Goal: Task Accomplishment & Management: Use online tool/utility

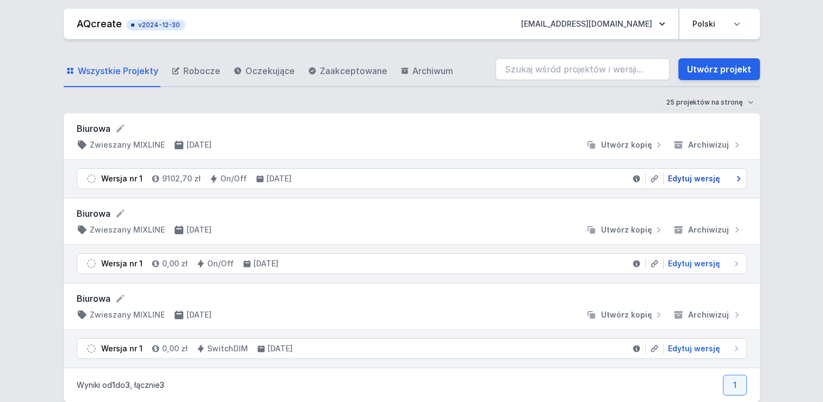
click at [694, 174] on span "Edytuj wersję" at bounding box center [694, 178] width 52 height 11
click at [683, 263] on span "Edytuj wersję" at bounding box center [694, 263] width 52 height 11
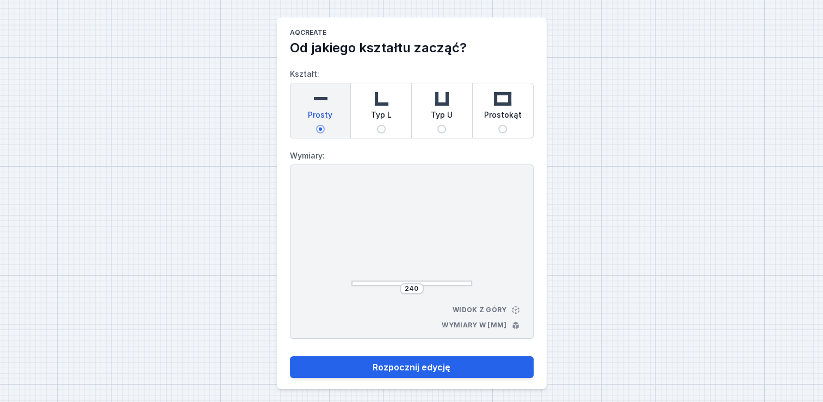
click at [502, 125] on input "Prostokąt" at bounding box center [502, 129] width 9 height 9
radio input "true"
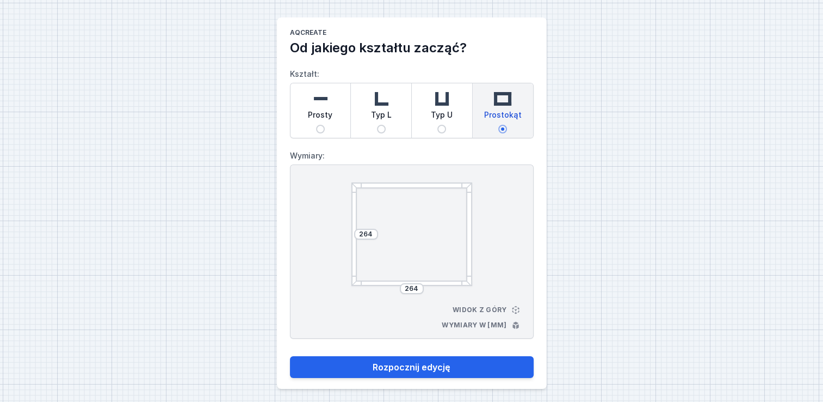
click at [801, 245] on div "AQcreate Od jakiego kształtu zacząć? Kształt: Prosty Typ L Typ U Prostokąt Wymi…" at bounding box center [411, 203] width 823 height 406
click at [366, 235] on input "264" at bounding box center [365, 234] width 17 height 9
drag, startPoint x: 374, startPoint y: 235, endPoint x: 350, endPoint y: 236, distance: 23.4
click at [350, 236] on div "264 264 Widok z góry Wymiary w [mm]" at bounding box center [412, 251] width 244 height 174
type input "1000"
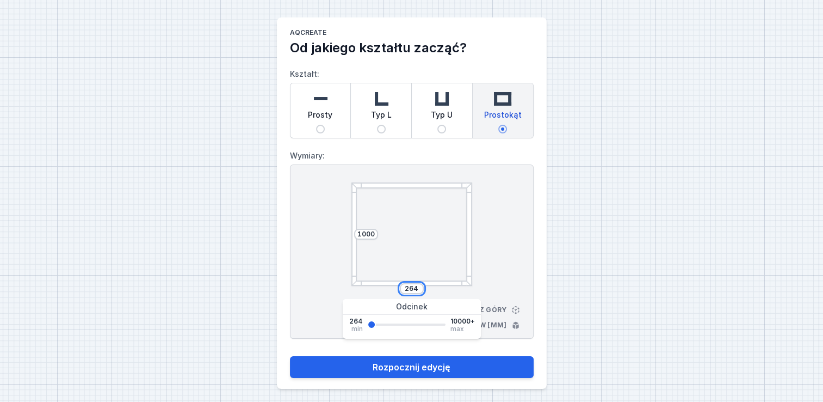
click at [410, 289] on input "264" at bounding box center [411, 288] width 17 height 9
drag, startPoint x: 418, startPoint y: 287, endPoint x: 403, endPoint y: 286, distance: 15.8
click at [403, 286] on input "264" at bounding box center [411, 288] width 17 height 9
type input "2800"
click at [521, 257] on div "1000 2800 Widok z góry Wymiary w [mm]" at bounding box center [412, 251] width 244 height 174
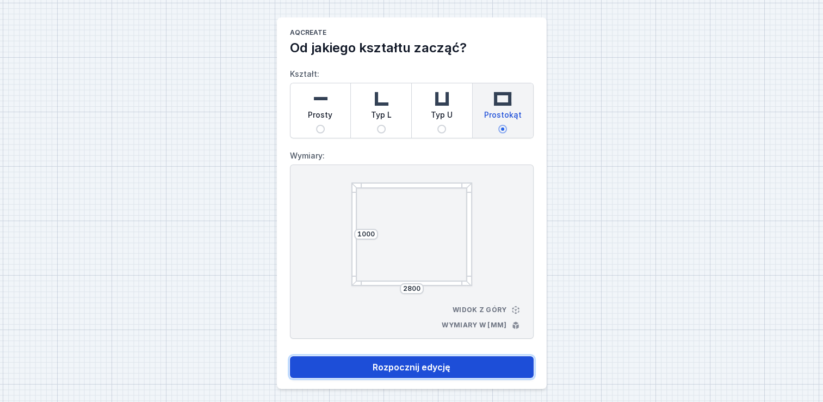
click at [444, 364] on button "Rozpocznij edycję" at bounding box center [412, 367] width 244 height 22
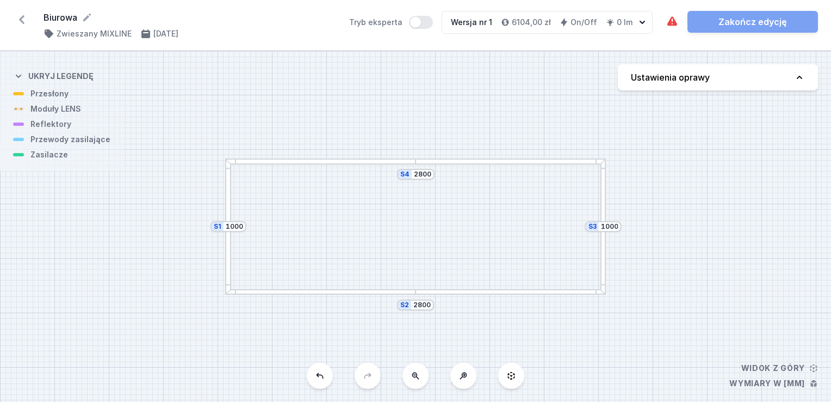
click at [479, 165] on div "S4 2800 S3 1000 S2 2800 S1 1000" at bounding box center [415, 226] width 831 height 350
click at [447, 158] on div at bounding box center [511, 161] width 190 height 6
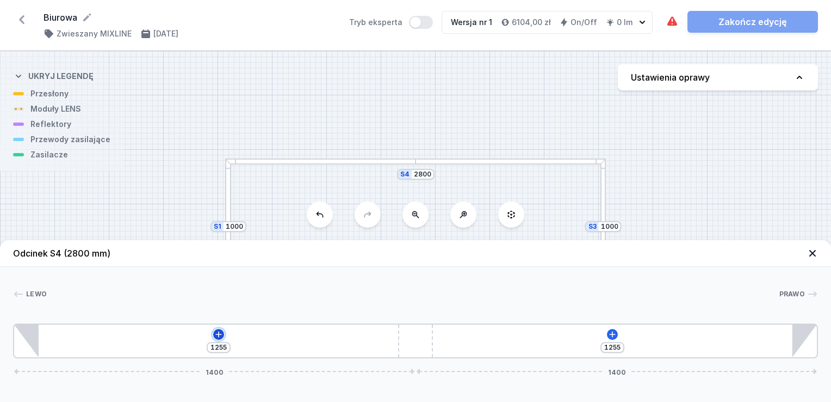
click at [215, 335] on icon at bounding box center [218, 334] width 9 height 9
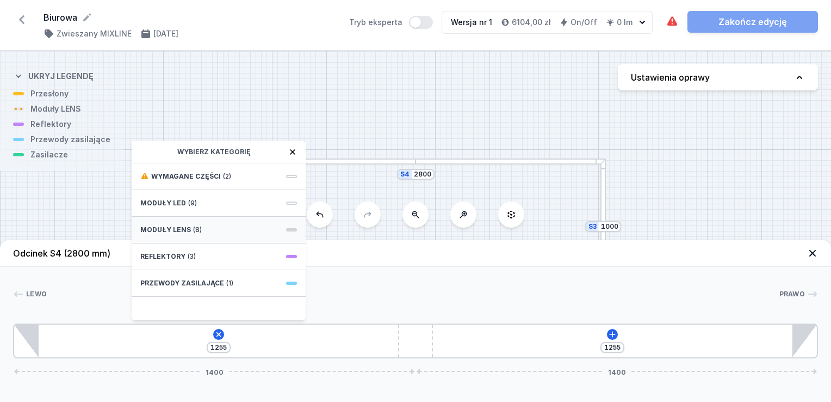
click at [158, 225] on span "Moduły LENS" at bounding box center [165, 229] width 51 height 9
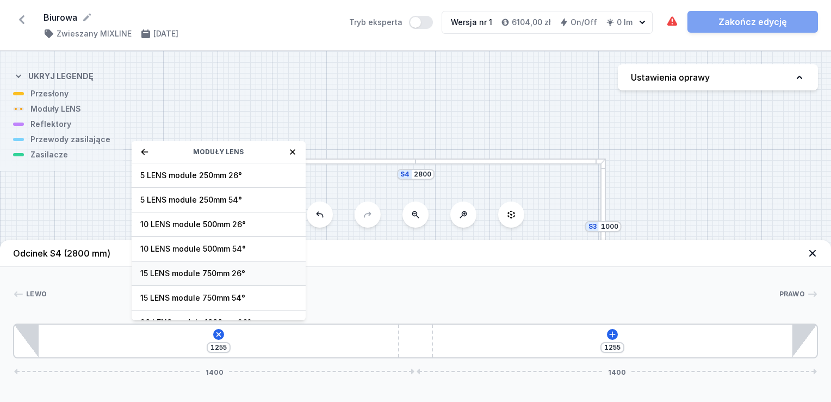
click at [168, 273] on span "15 LENS module 750mm 26°" at bounding box center [218, 273] width 157 height 11
type input "505"
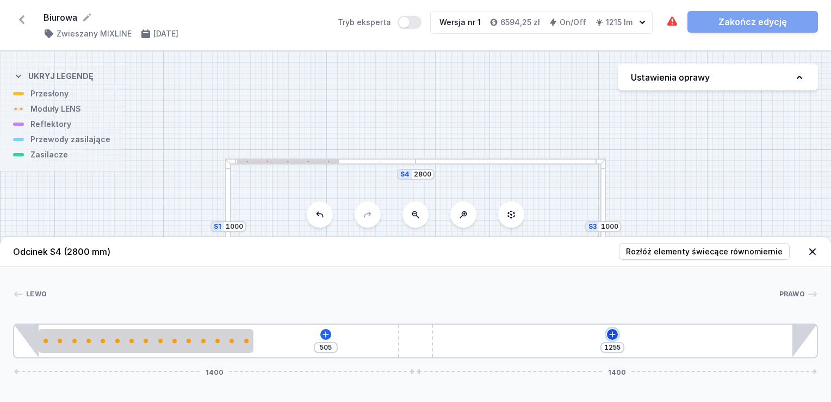
click at [612, 332] on icon at bounding box center [612, 334] width 9 height 9
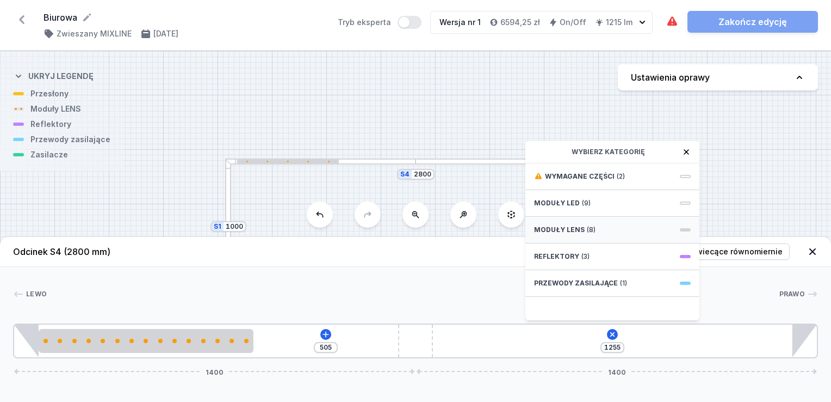
click at [602, 229] on div "Moduły LENS (8)" at bounding box center [613, 230] width 174 height 27
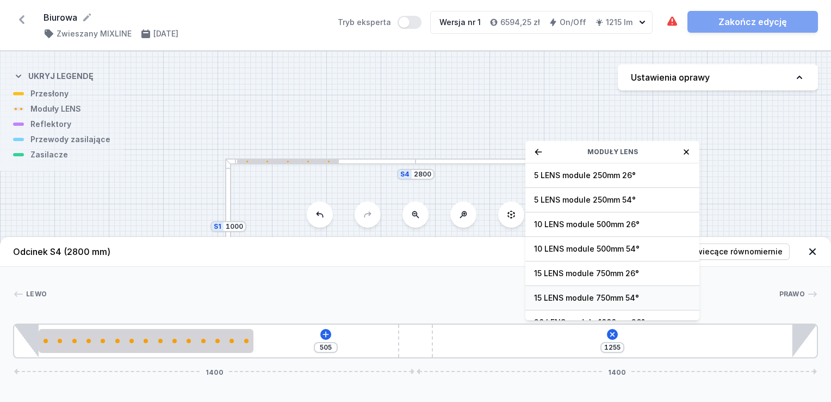
click at [601, 294] on span "15 LENS module 750mm 54°" at bounding box center [612, 297] width 157 height 11
type input "505"
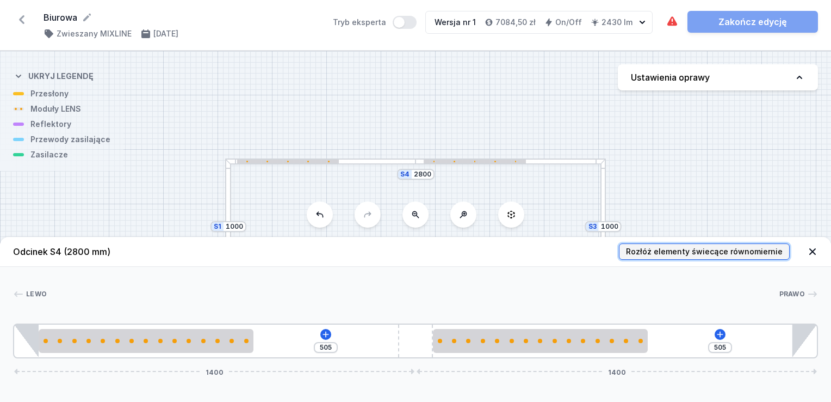
click at [725, 249] on span "Rozłóż elementy świecące równomiernie" at bounding box center [704, 251] width 157 height 11
type input "157"
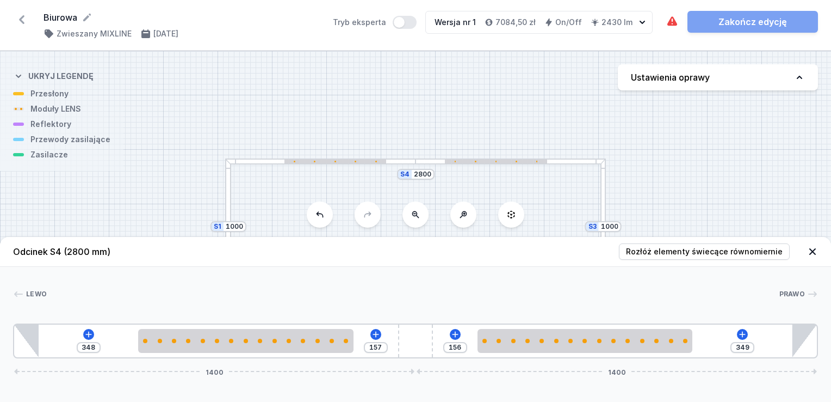
click at [603, 198] on div at bounding box center [604, 226] width 6 height 136
type input "830"
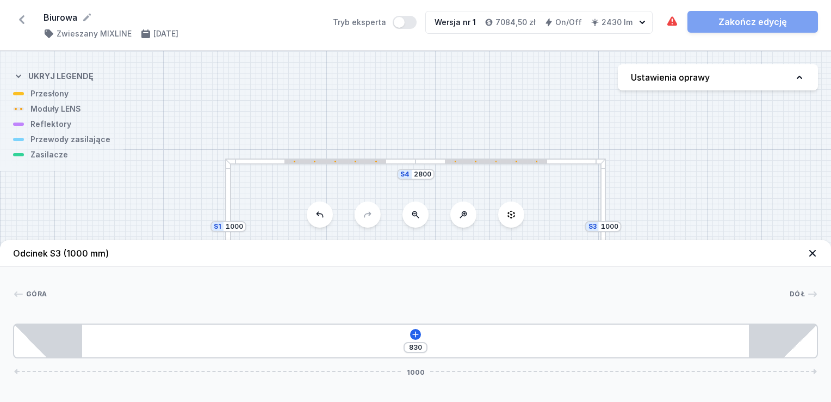
click at [817, 255] on icon at bounding box center [812, 253] width 11 height 11
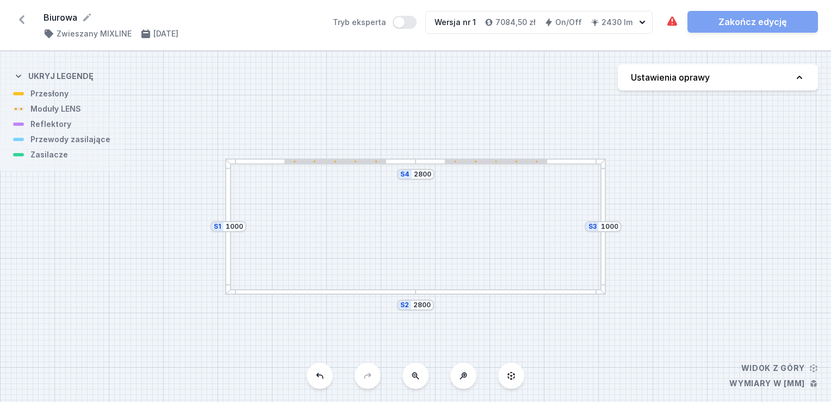
click at [520, 295] on div "S4 2800 S3 1000 S2 2800 S1 1000" at bounding box center [415, 226] width 831 height 350
click at [522, 290] on div at bounding box center [511, 292] width 190 height 6
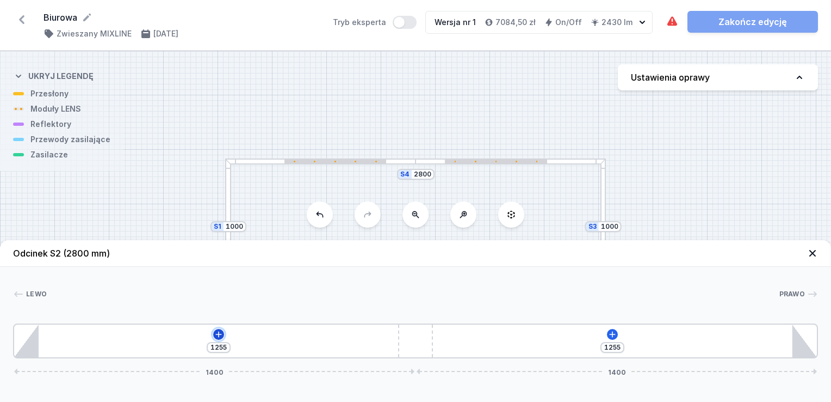
click at [218, 329] on button at bounding box center [218, 334] width 11 height 11
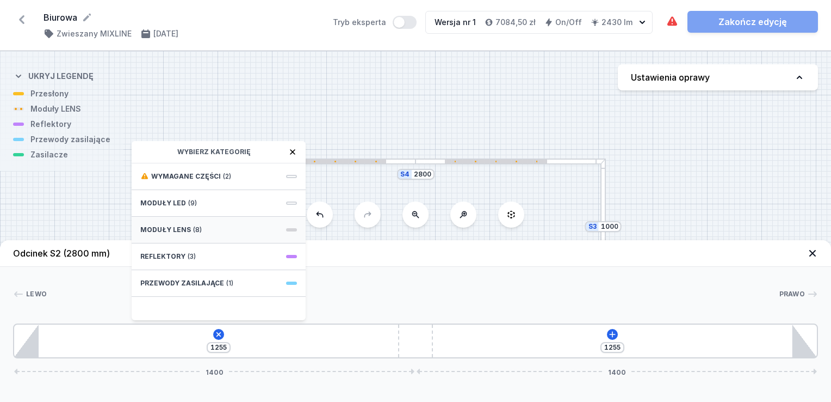
click at [199, 230] on div "Moduły LENS (8)" at bounding box center [219, 230] width 174 height 27
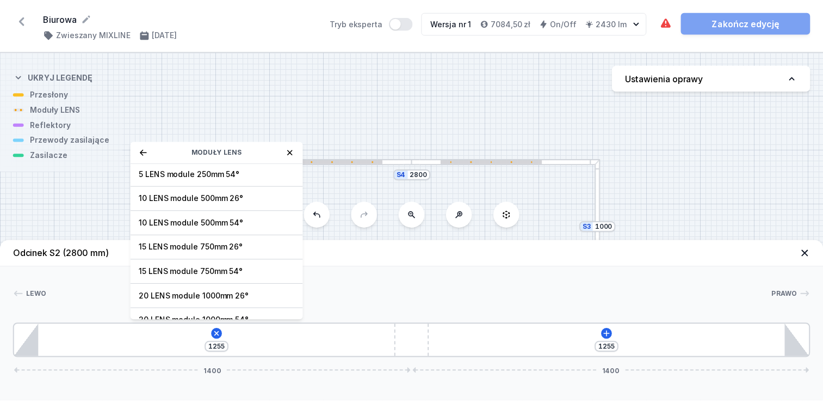
scroll to position [27, 0]
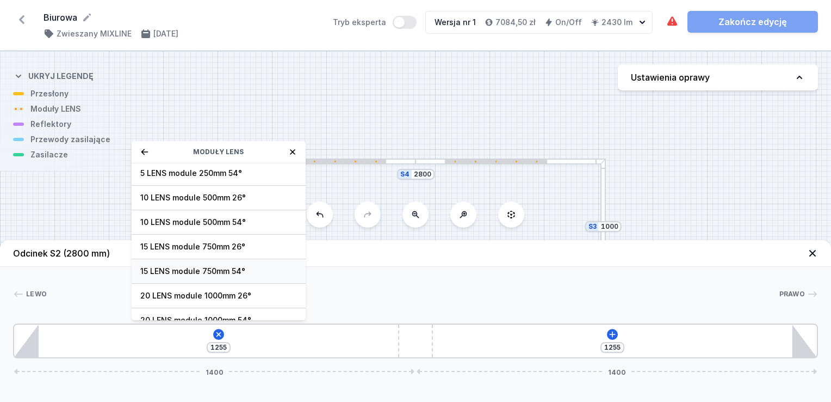
click at [191, 269] on span "15 LENS module 750mm 54°" at bounding box center [218, 271] width 157 height 11
type input "505"
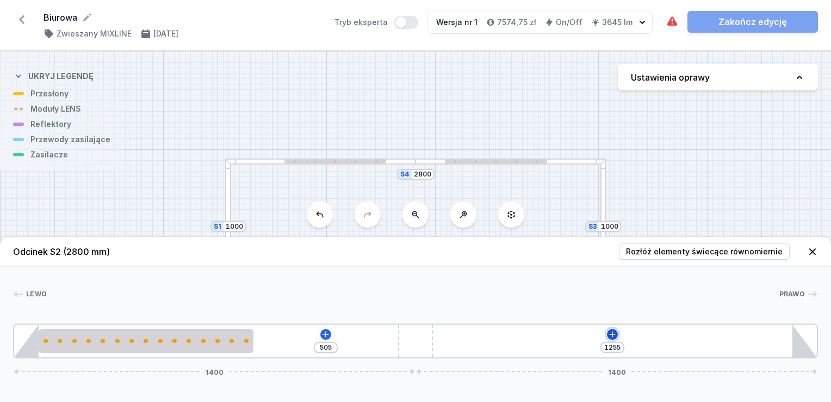
click at [616, 334] on icon at bounding box center [612, 334] width 9 height 9
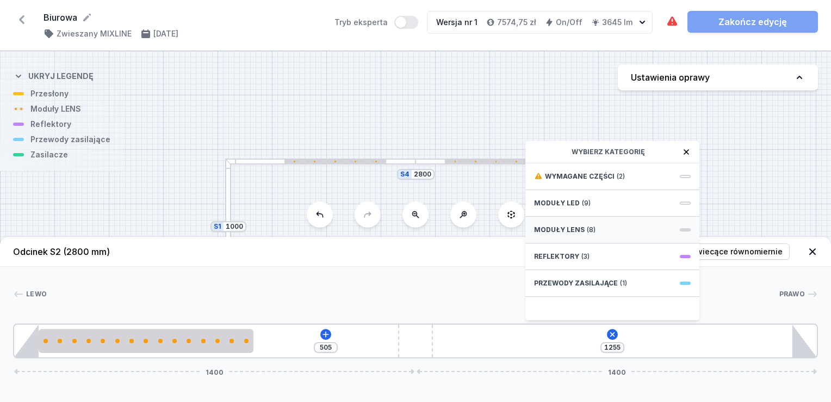
click at [590, 227] on span "(8)" at bounding box center [591, 229] width 9 height 9
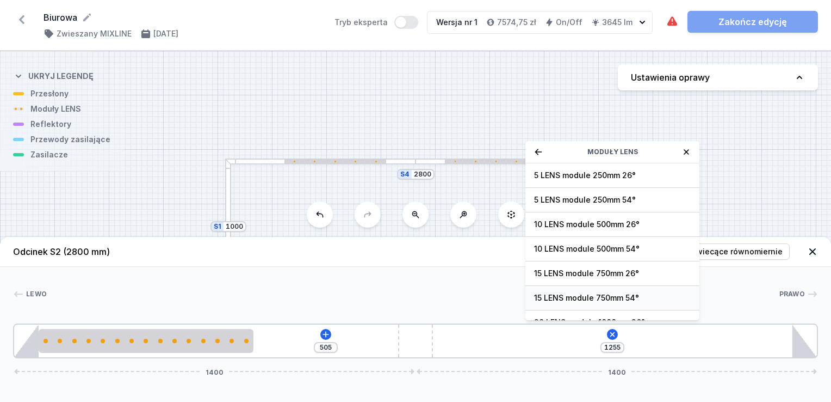
click at [606, 295] on span "15 LENS module 750mm 54°" at bounding box center [612, 297] width 157 height 11
type input "505"
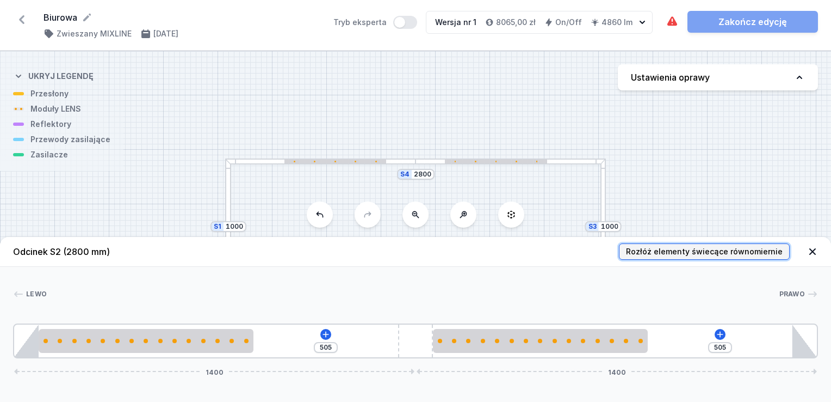
click at [747, 248] on span "Rozłóż elementy świecące równomiernie" at bounding box center [704, 251] width 157 height 11
type input "157"
type input "349"
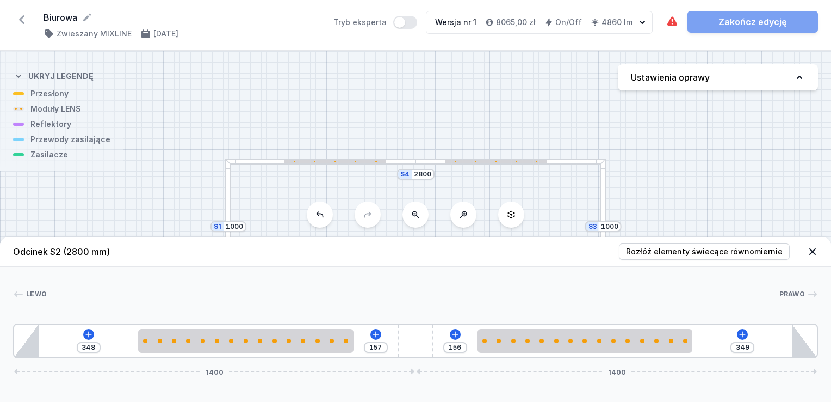
click at [744, 167] on div "S4 2800 S3 1000 S2 2800 S1 1000" at bounding box center [415, 226] width 831 height 350
click at [811, 251] on icon at bounding box center [812, 251] width 11 height 11
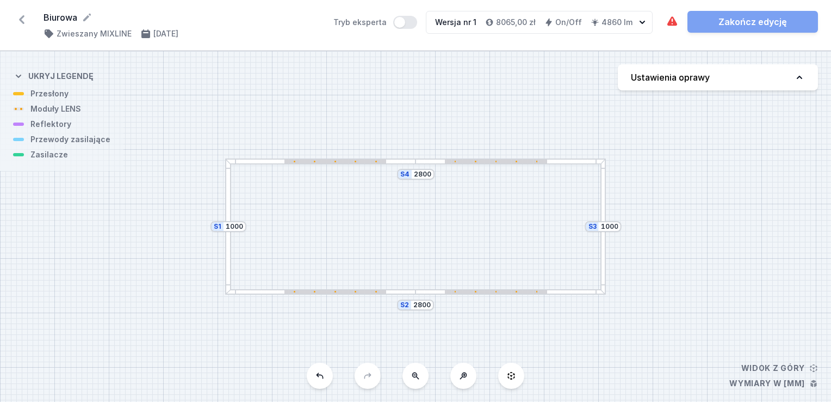
click at [603, 214] on div at bounding box center [604, 226] width 6 height 136
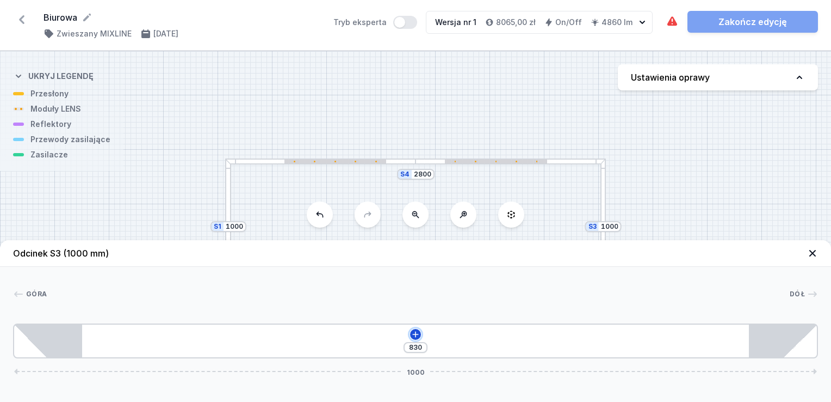
click at [415, 336] on icon at bounding box center [415, 334] width 9 height 9
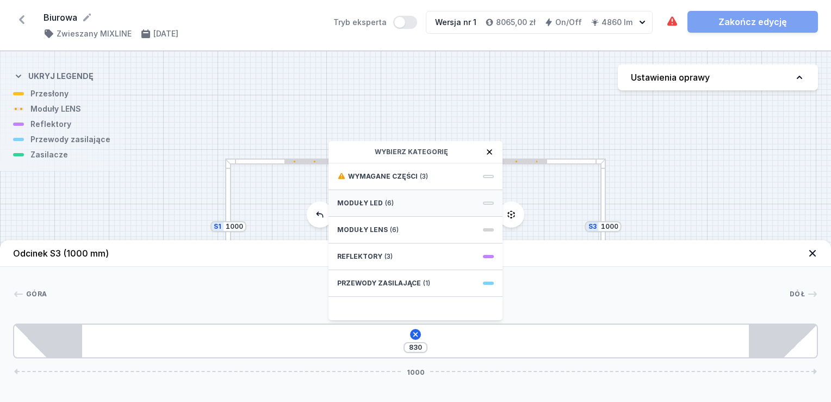
click at [379, 200] on span "Moduły LED" at bounding box center [360, 203] width 46 height 9
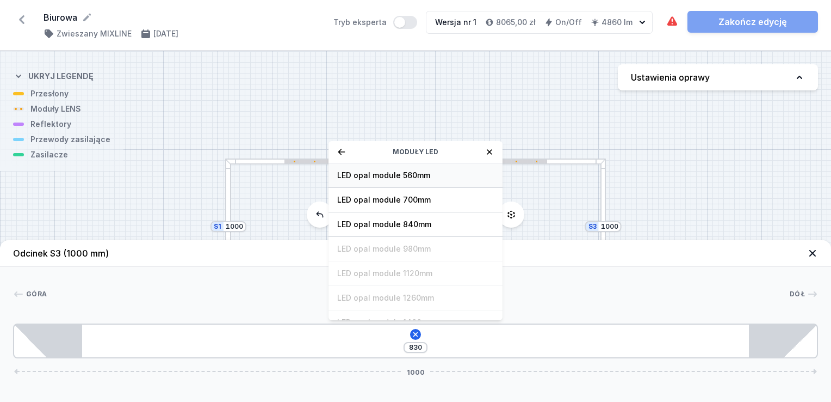
click at [385, 173] on span "LED opal module 560mm" at bounding box center [415, 175] width 157 height 11
type input "323"
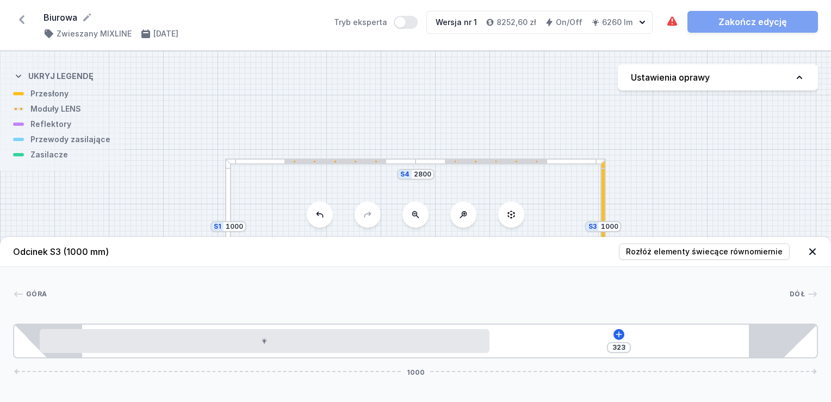
click at [810, 248] on icon at bounding box center [812, 251] width 11 height 11
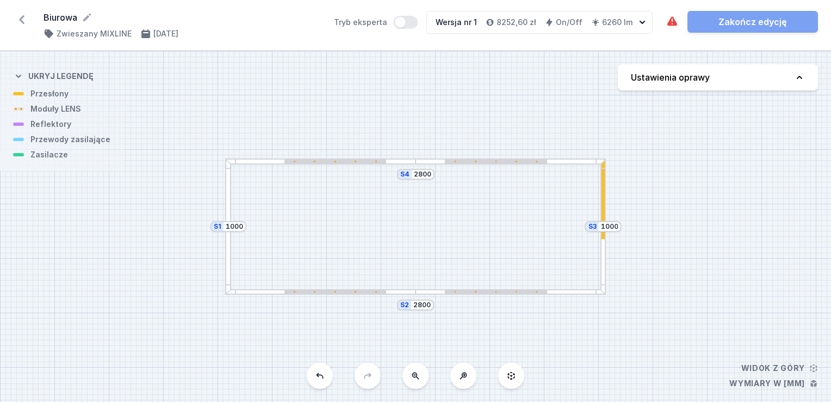
click at [606, 208] on div at bounding box center [604, 226] width 6 height 136
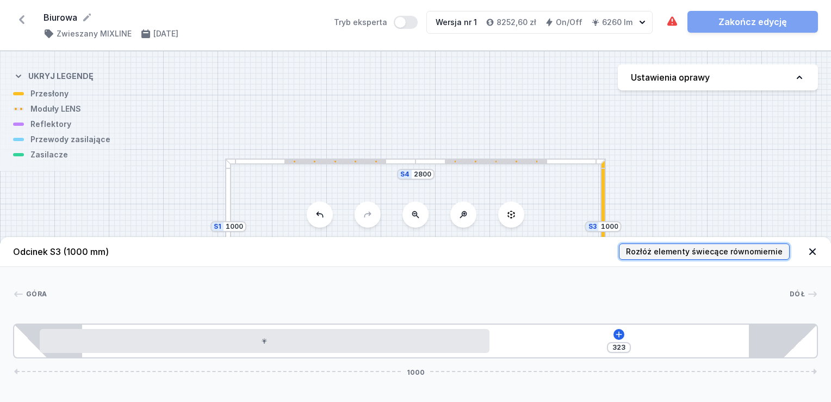
click at [677, 251] on span "Rozłóż elementy świecące równomiernie" at bounding box center [704, 251] width 157 height 11
type input "135"
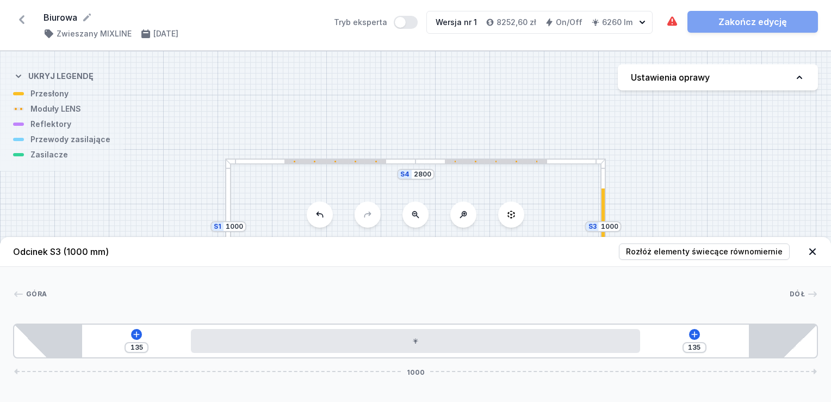
click at [817, 254] on icon at bounding box center [812, 251] width 11 height 11
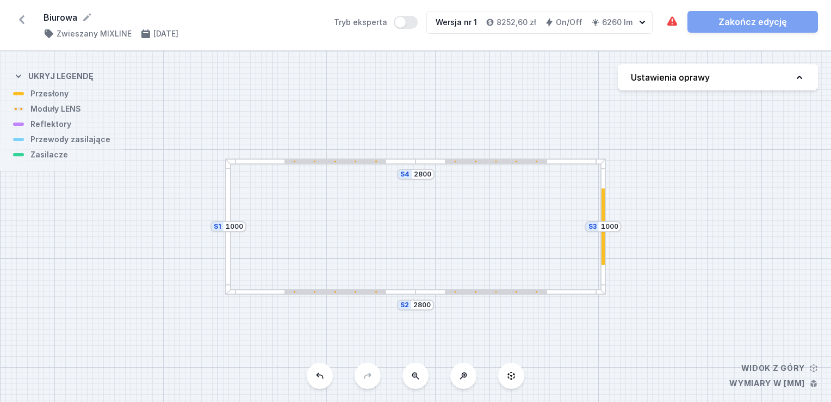
click at [229, 211] on div at bounding box center [228, 226] width 6 height 136
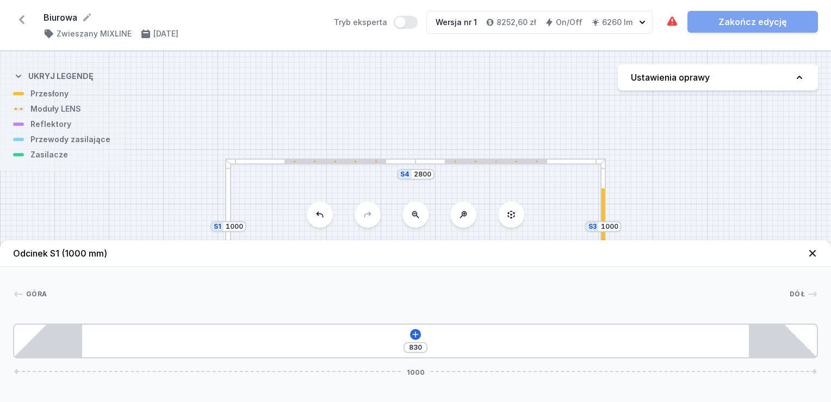
click at [410, 339] on div "830 1000" at bounding box center [415, 340] width 805 height 35
click at [416, 334] on icon at bounding box center [415, 334] width 6 height 6
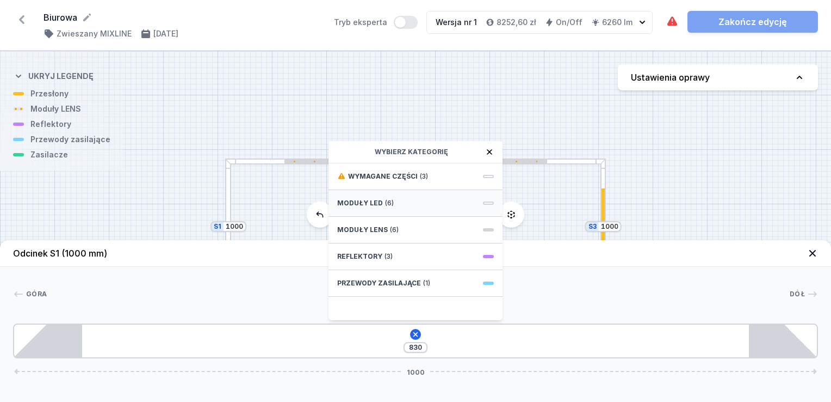
click at [372, 202] on span "Moduły LED" at bounding box center [360, 203] width 46 height 9
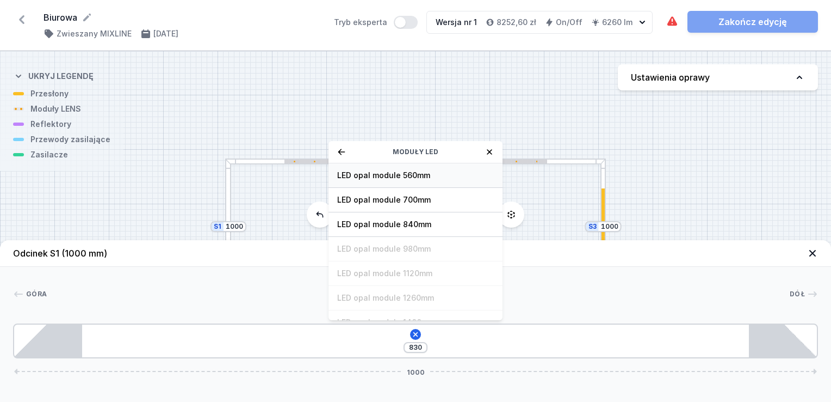
click at [391, 176] on span "LED opal module 560mm" at bounding box center [415, 175] width 157 height 11
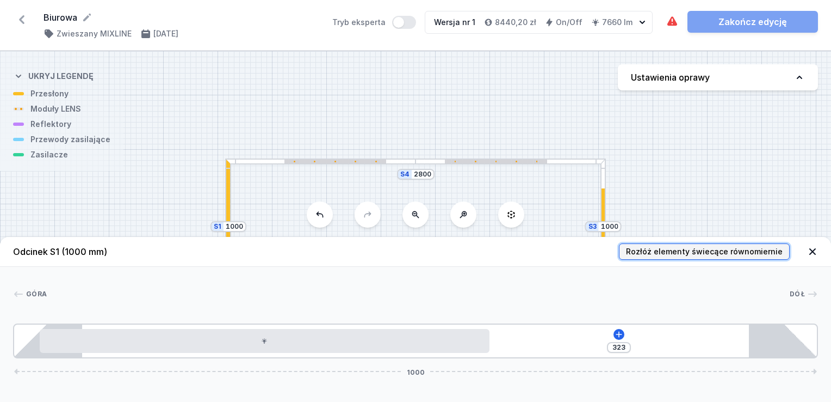
click at [749, 253] on span "Rozłóż elementy świecące równomiernie" at bounding box center [704, 251] width 157 height 11
type input "135"
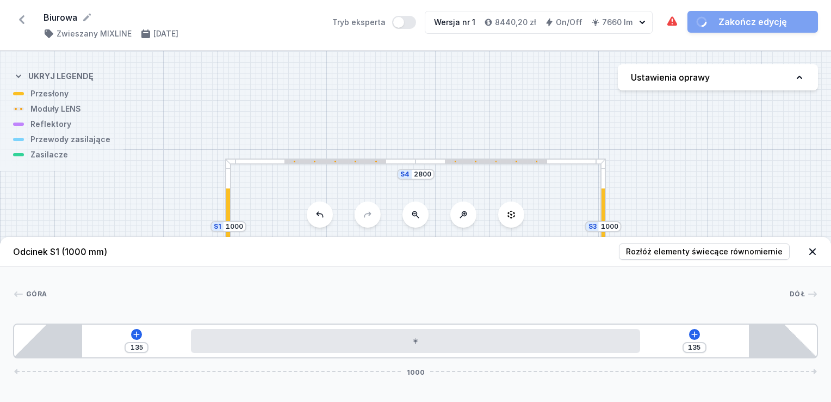
click at [738, 197] on div "S4 2800 S3 1000 S2 2800 S1 1000" at bounding box center [415, 226] width 831 height 350
click at [811, 252] on icon at bounding box center [812, 251] width 11 height 11
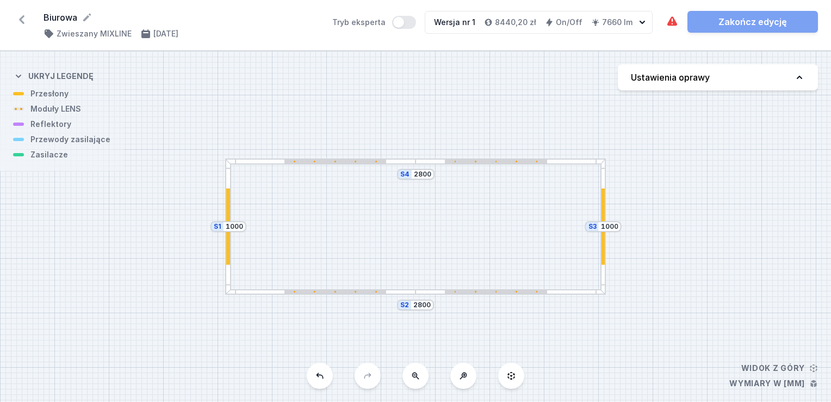
click at [427, 162] on div at bounding box center [511, 161] width 190 height 6
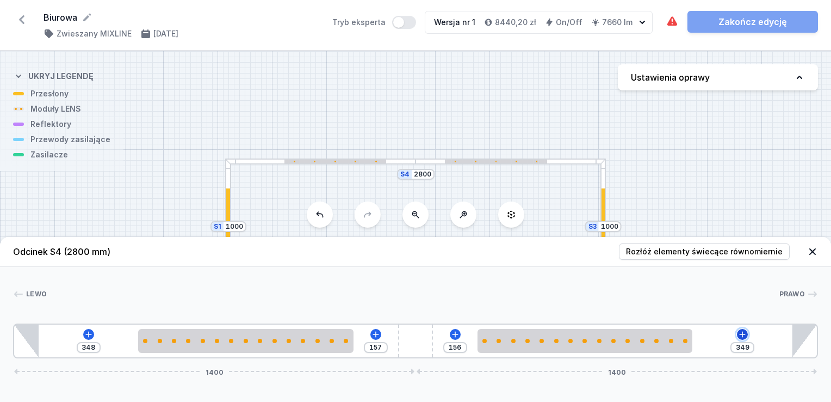
click at [741, 334] on icon at bounding box center [743, 334] width 6 height 6
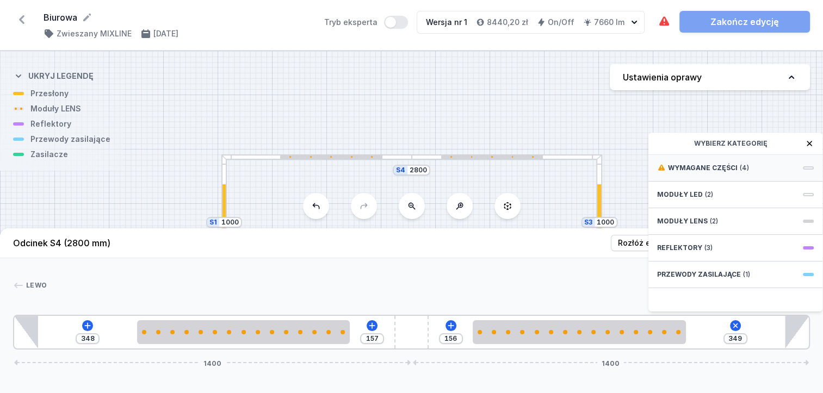
click at [731, 172] on span "Wymagane części" at bounding box center [703, 168] width 70 height 9
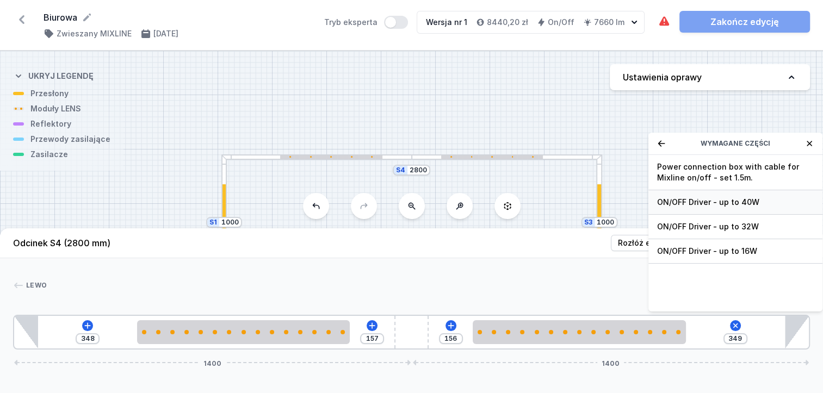
click at [686, 208] on span "ON/OFF Driver - up to 40W" at bounding box center [735, 202] width 157 height 11
type input "49"
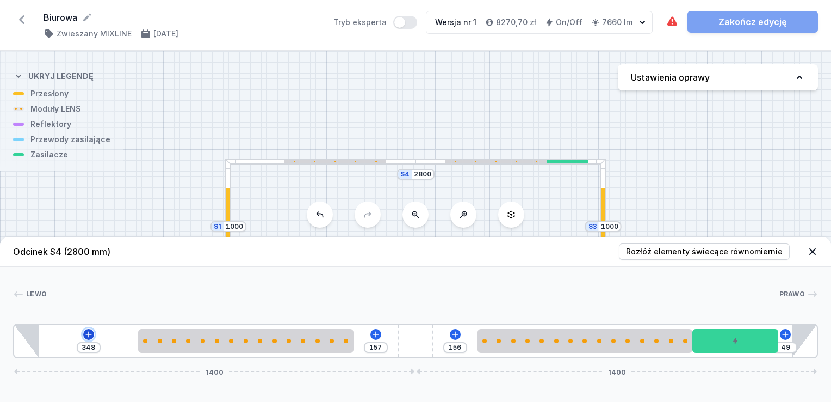
click at [87, 337] on icon at bounding box center [88, 334] width 9 height 9
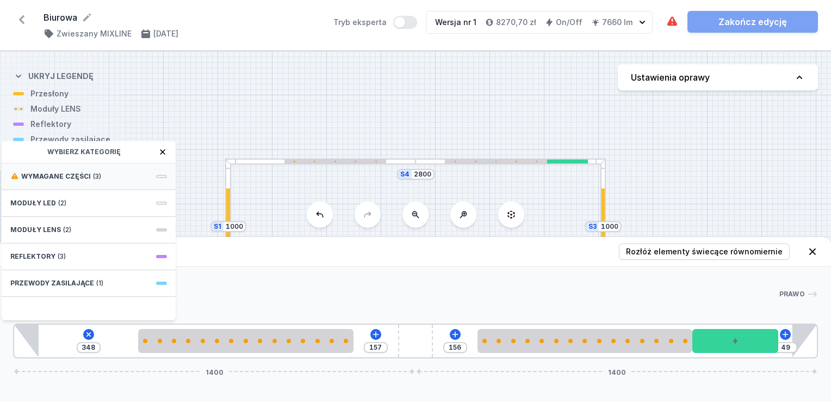
click at [95, 175] on span "(3)" at bounding box center [97, 176] width 8 height 9
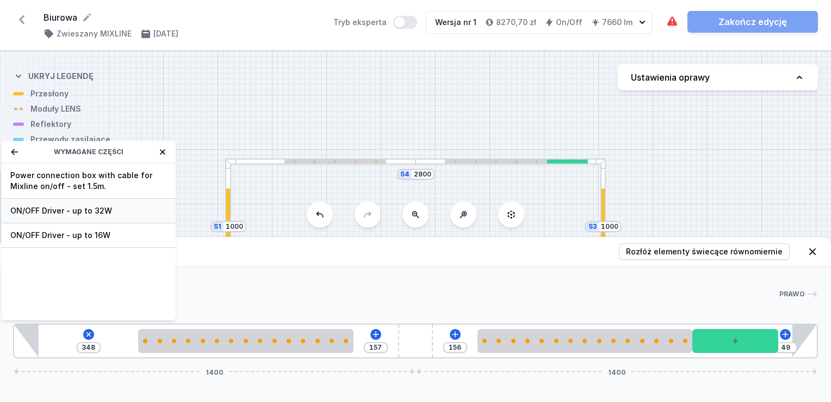
click at [90, 212] on span "ON/OFF Driver - up to 32W" at bounding box center [88, 210] width 157 height 11
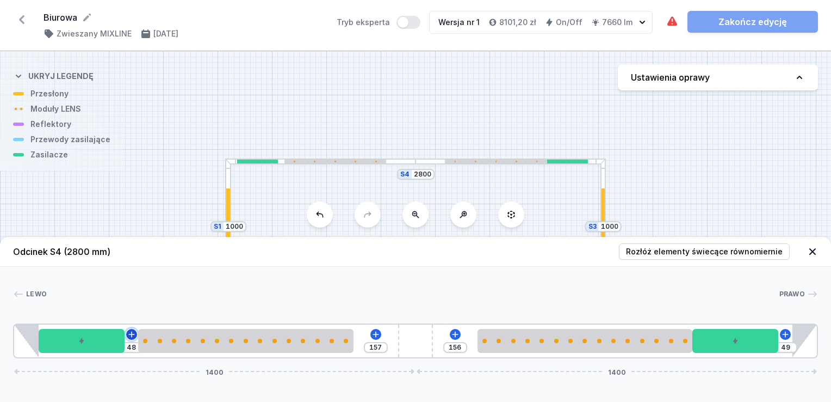
click at [130, 332] on icon at bounding box center [131, 334] width 9 height 9
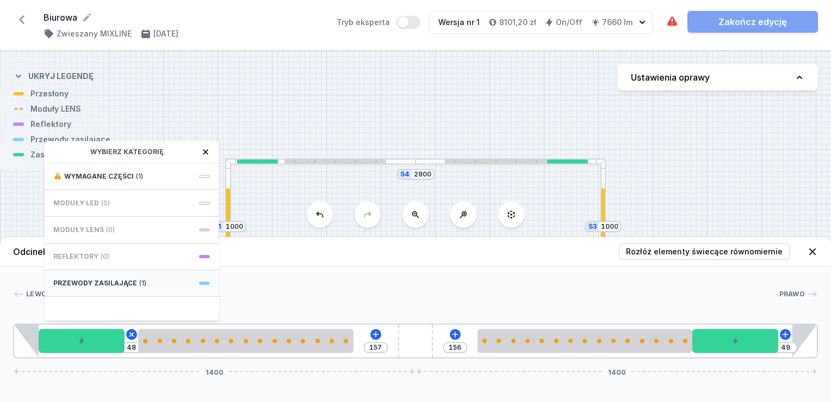
click at [131, 282] on span "Przewody zasilające" at bounding box center [95, 283] width 84 height 9
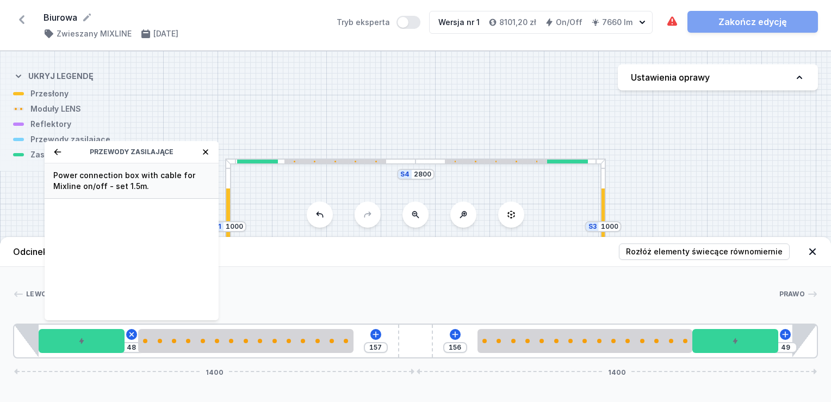
click at [115, 182] on span "Power connection box with cable for Mixline on/off - set 1.5m." at bounding box center [131, 181] width 157 height 22
type input "28"
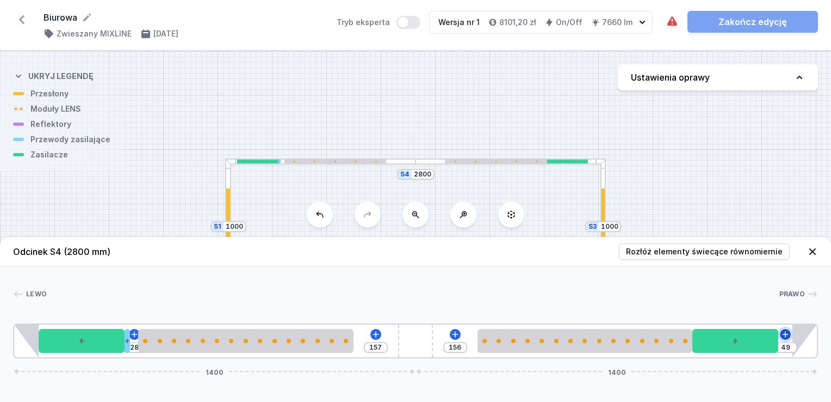
click at [786, 336] on icon at bounding box center [786, 334] width 6 height 6
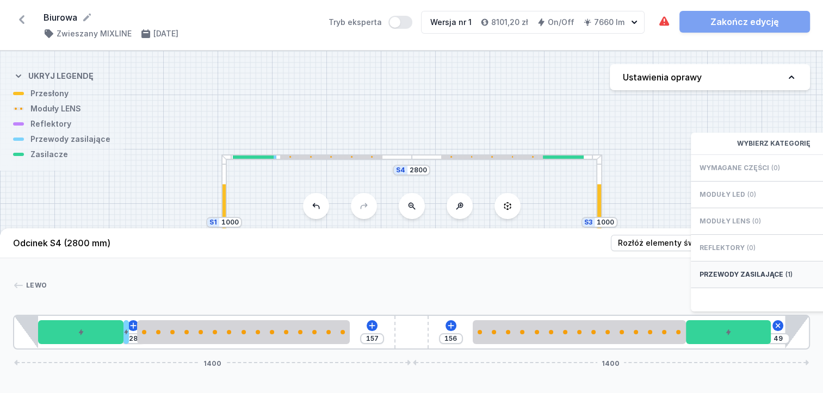
click at [760, 279] on span "Przewody zasilające" at bounding box center [742, 274] width 84 height 9
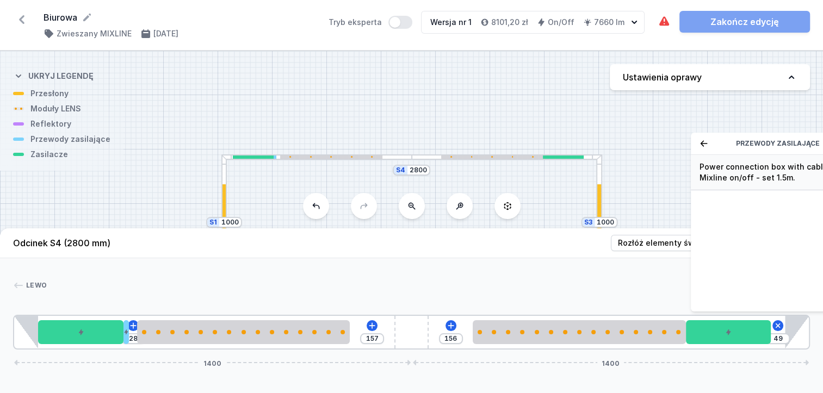
click at [745, 181] on span "Power connection box with cable for Mixline on/off - set 1.5m." at bounding box center [778, 173] width 157 height 22
type input "29"
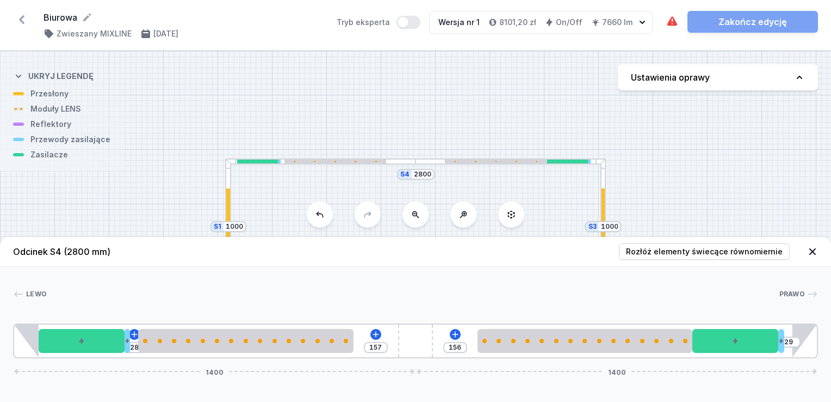
click at [811, 247] on icon at bounding box center [812, 251] width 11 height 11
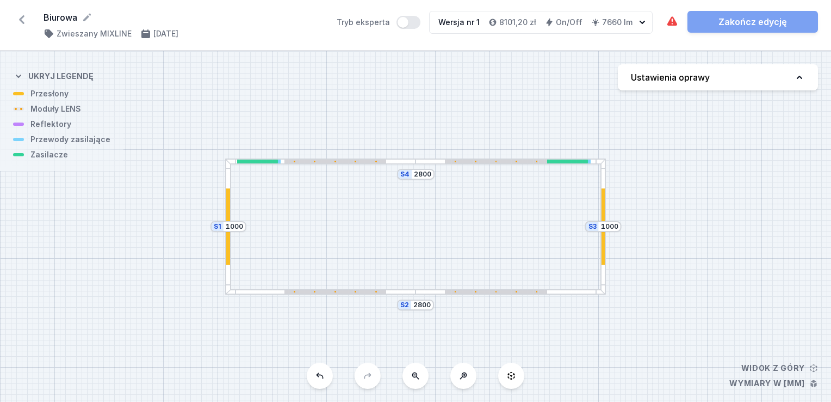
click at [574, 293] on div at bounding box center [511, 292] width 190 height 6
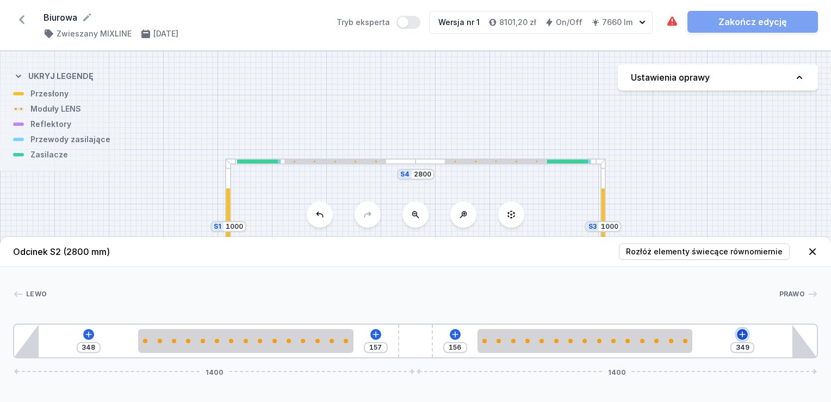
click at [739, 335] on icon at bounding box center [742, 334] width 9 height 9
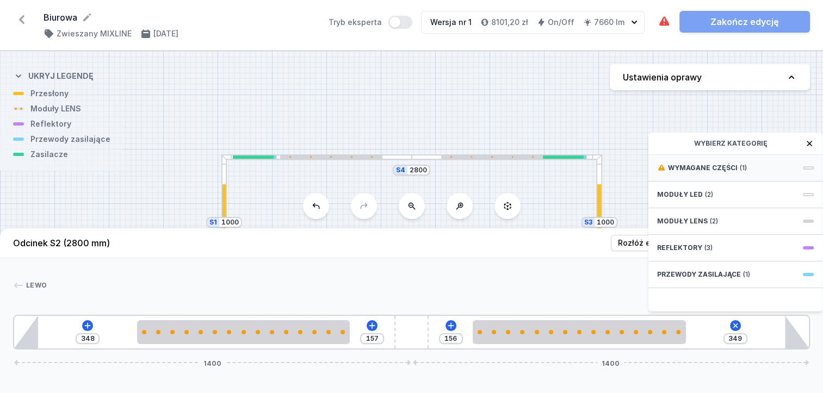
click at [698, 172] on span "Wymagane części" at bounding box center [703, 168] width 70 height 9
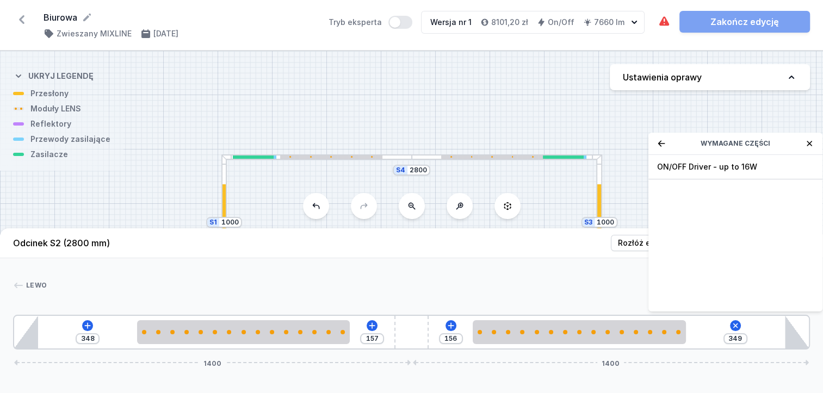
click at [698, 172] on span "ON/OFF Driver - up to 16W" at bounding box center [735, 167] width 157 height 11
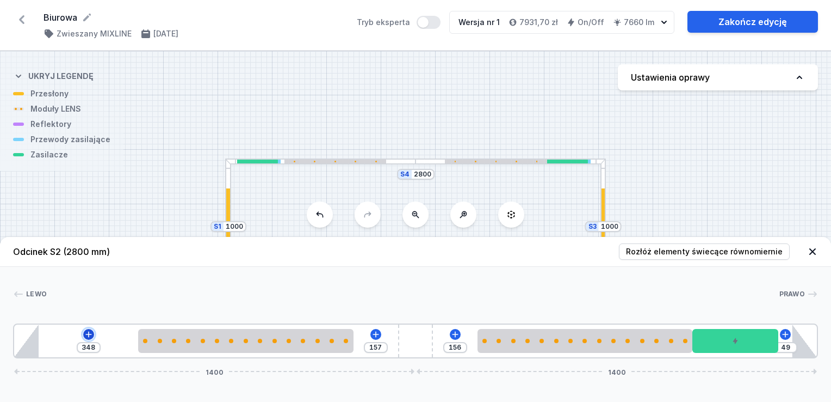
click at [87, 334] on icon at bounding box center [88, 334] width 6 height 6
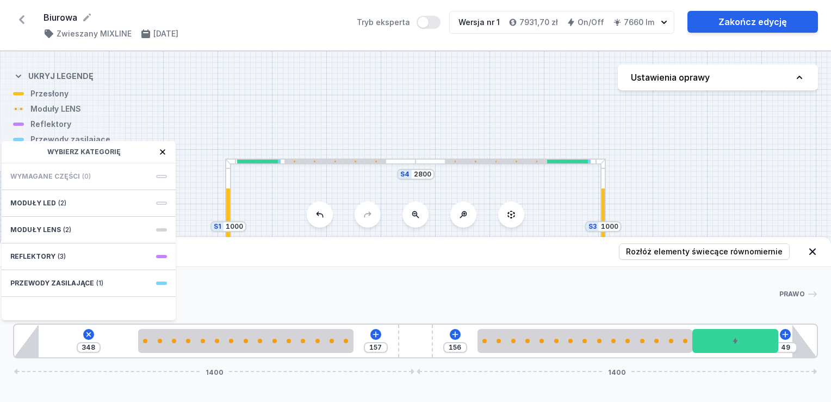
click at [82, 174] on span "(0)" at bounding box center [86, 176] width 9 height 9
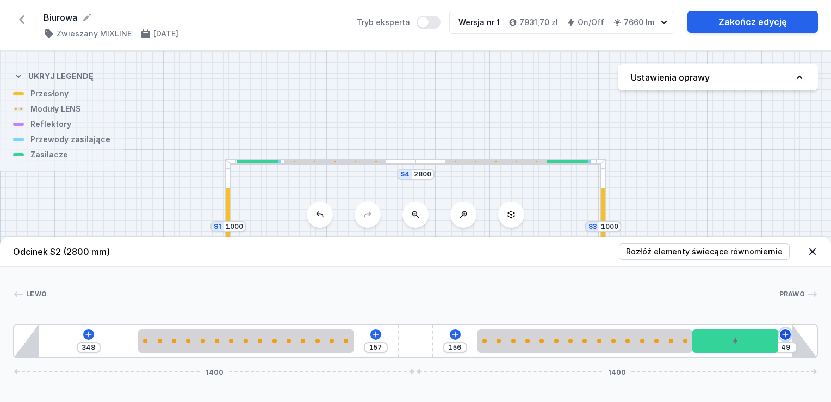
click at [785, 332] on icon at bounding box center [785, 334] width 9 height 9
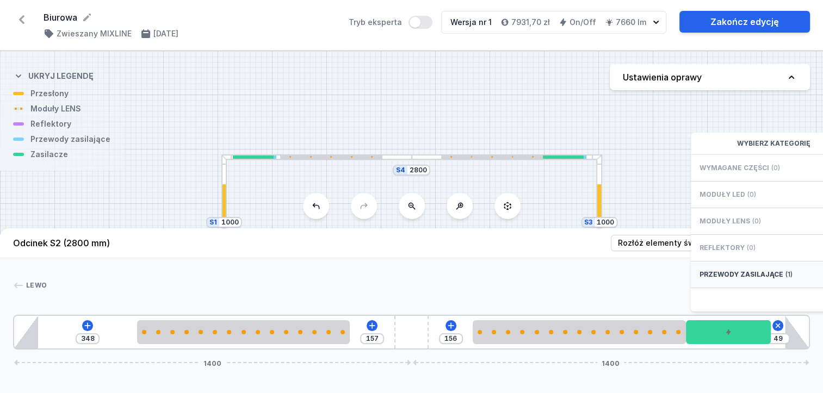
click at [776, 276] on div "Przewody zasilające (1)" at bounding box center [778, 275] width 174 height 27
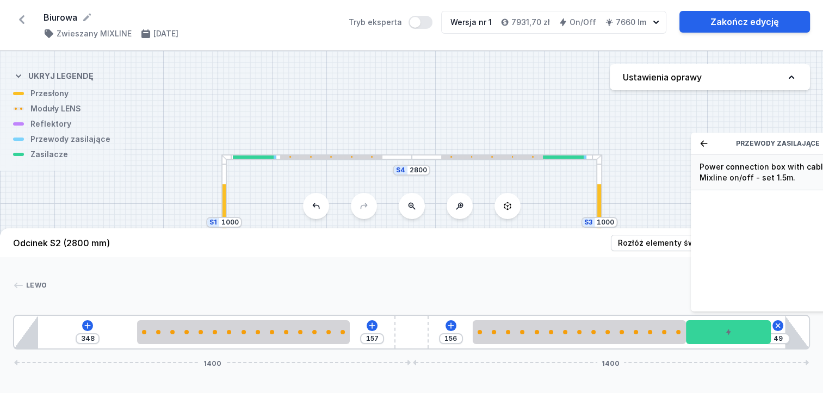
click at [744, 183] on span "Power connection box with cable for Mixline on/off - set 1.5m." at bounding box center [778, 173] width 157 height 22
type input "29"
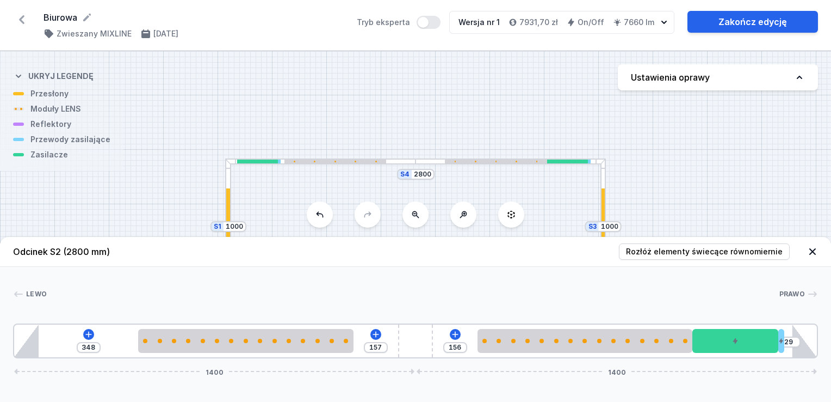
click at [741, 197] on div "S4 2800 S3 1000 S2 2800 S1 1000" at bounding box center [415, 226] width 831 height 350
click at [812, 248] on icon at bounding box center [812, 251] width 11 height 11
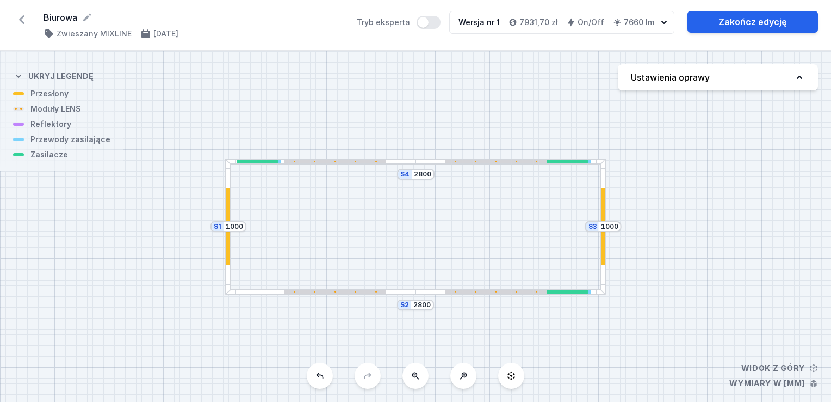
click at [226, 214] on div at bounding box center [228, 226] width 4 height 76
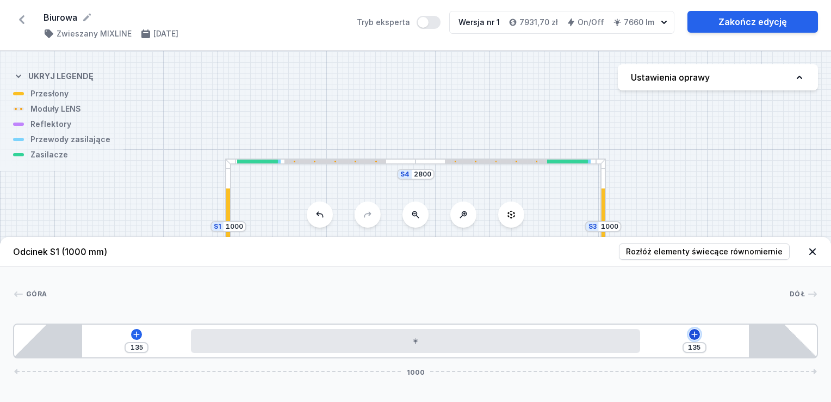
click at [692, 335] on icon at bounding box center [695, 334] width 6 height 6
click at [793, 169] on div "S4 2800 S3 1000 S2 2800 S1 1000" at bounding box center [415, 226] width 831 height 350
click at [816, 249] on icon at bounding box center [812, 251] width 11 height 11
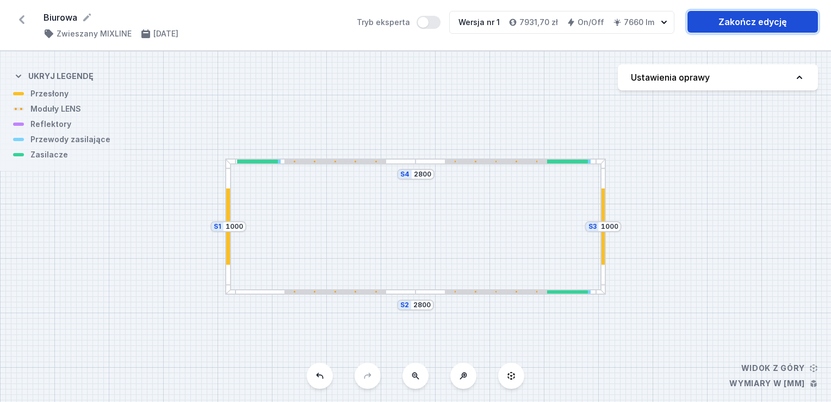
click at [718, 25] on link "Zakończ edycję" at bounding box center [753, 22] width 131 height 22
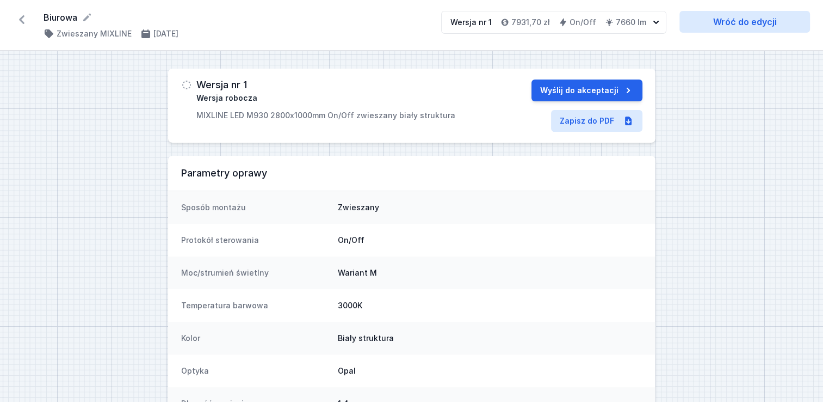
click at [21, 14] on icon at bounding box center [21, 19] width 17 height 17
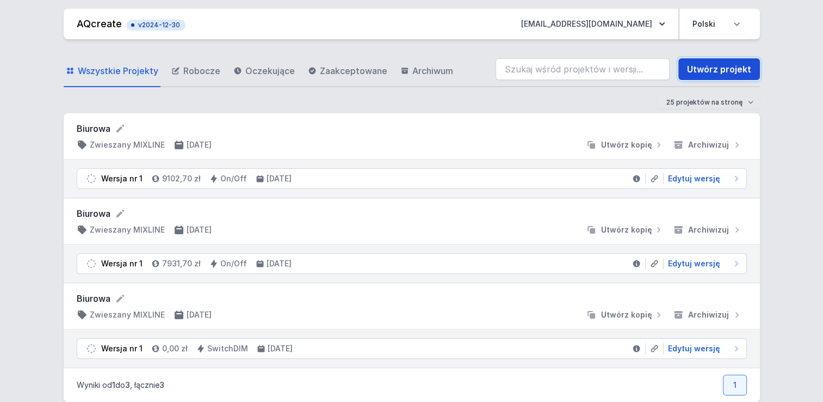
click at [715, 62] on link "Utwórz projekt" at bounding box center [720, 69] width 82 height 22
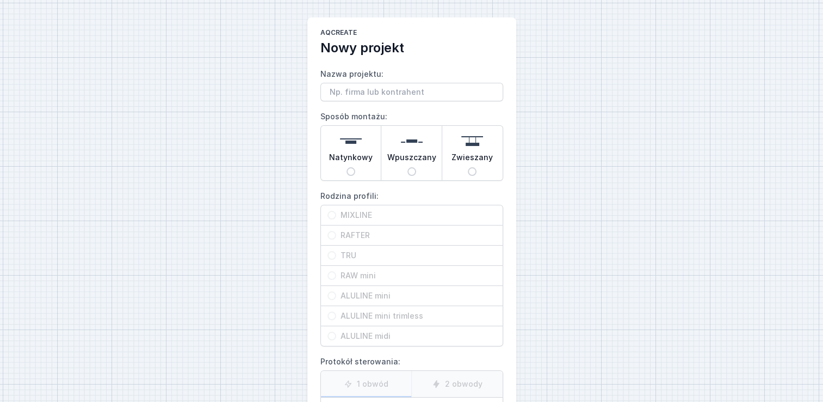
click at [474, 165] on span "Zwieszany" at bounding box center [472, 159] width 41 height 15
click at [474, 167] on input "Zwieszany" at bounding box center [472, 171] width 9 height 9
radio input "true"
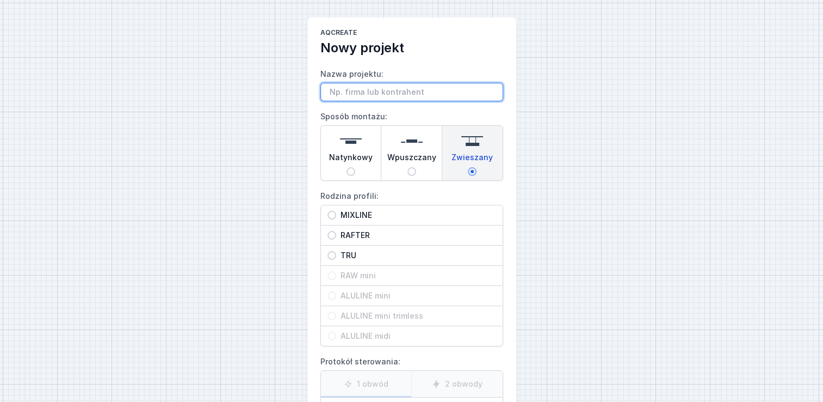
click at [385, 93] on input "Nazwa projektu:" at bounding box center [411, 92] width 183 height 19
type input "wisząca na TRU"
click at [344, 257] on span "TRU" at bounding box center [416, 255] width 160 height 11
click at [336, 257] on input "TRU" at bounding box center [332, 255] width 9 height 9
radio input "true"
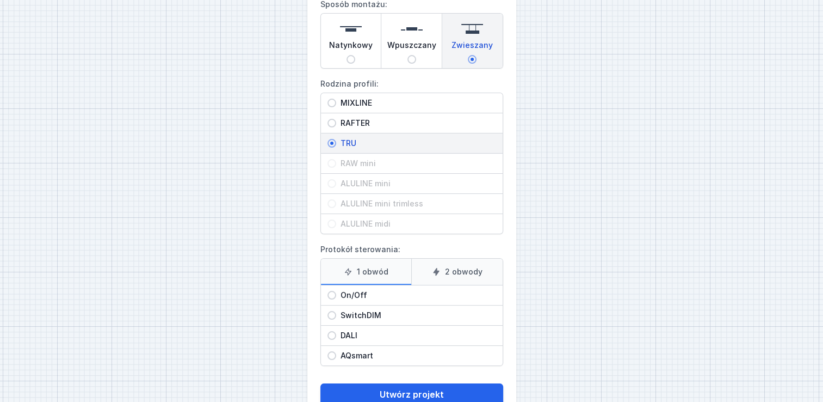
scroll to position [141, 0]
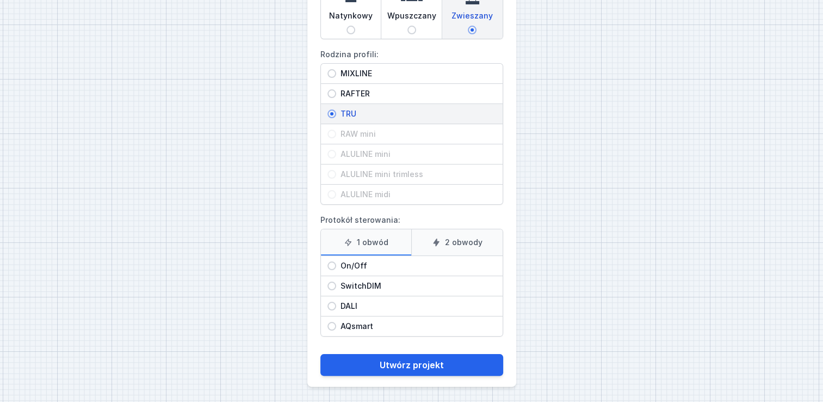
drag, startPoint x: 331, startPoint y: 264, endPoint x: 350, endPoint y: 276, distance: 22.8
click at [330, 264] on input "On/Off" at bounding box center [332, 265] width 9 height 9
radio input "true"
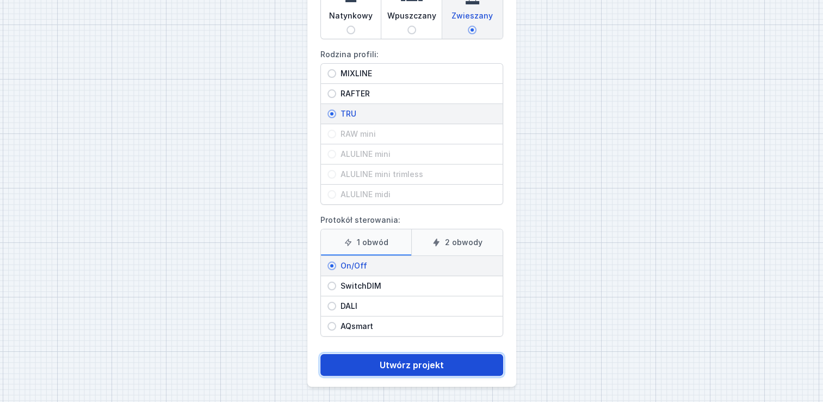
click at [414, 366] on button "Utwórz projekt" at bounding box center [411, 365] width 183 height 22
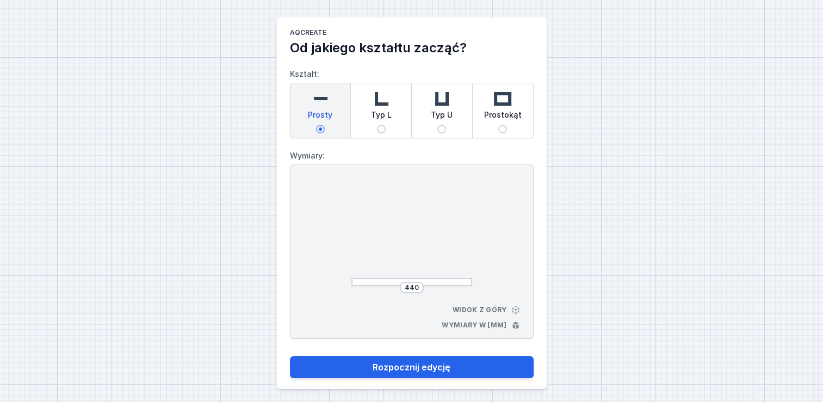
click at [504, 130] on input "Prostokąt" at bounding box center [502, 129] width 9 height 9
radio input "true"
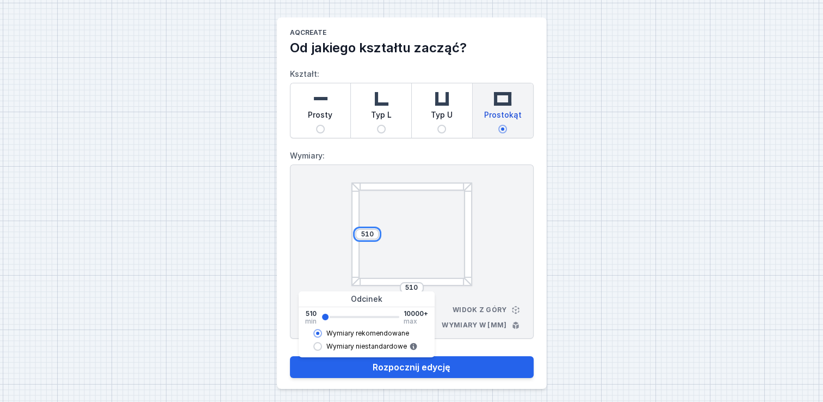
click at [364, 234] on input "510" at bounding box center [367, 234] width 17 height 9
drag, startPoint x: 373, startPoint y: 233, endPoint x: 353, endPoint y: 232, distance: 20.7
click at [353, 232] on div "510 510" at bounding box center [412, 233] width 121 height 103
type input "90"
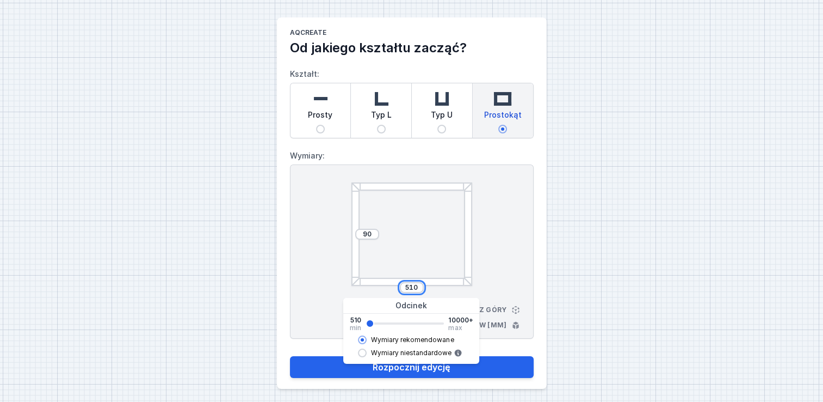
click at [414, 287] on input "510" at bounding box center [411, 287] width 17 height 9
drag, startPoint x: 420, startPoint y: 285, endPoint x: 398, endPoint y: 284, distance: 22.3
click at [398, 284] on div "510" at bounding box center [412, 287] width 121 height 11
type input "350"
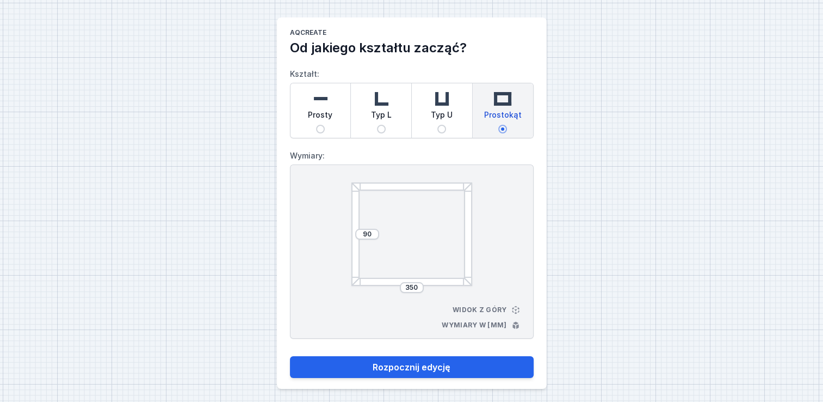
click at [515, 268] on div "90 350 Widok z góry Wymiary w [mm]" at bounding box center [412, 251] width 244 height 174
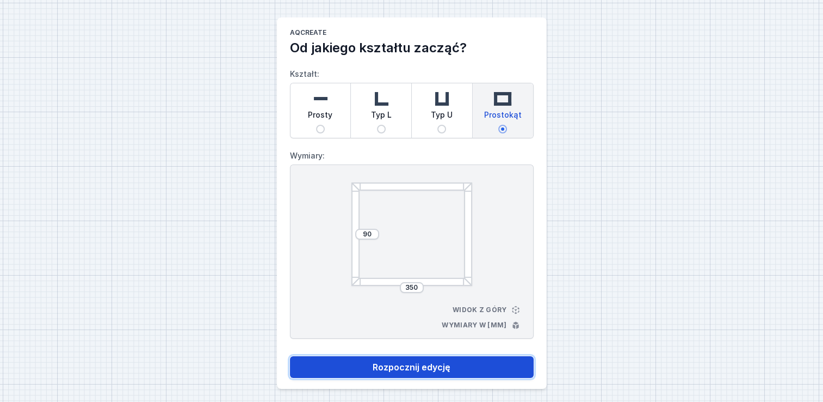
click at [431, 363] on button "Rozpocznij edycję" at bounding box center [412, 367] width 244 height 22
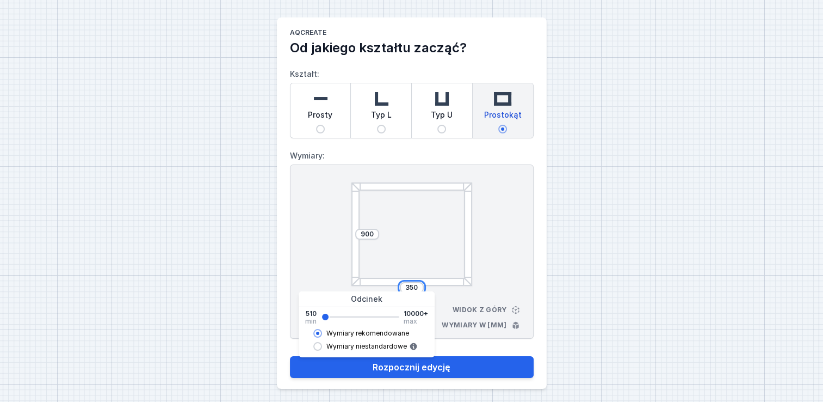
type input "930"
click at [418, 287] on input "350" at bounding box center [411, 287] width 17 height 9
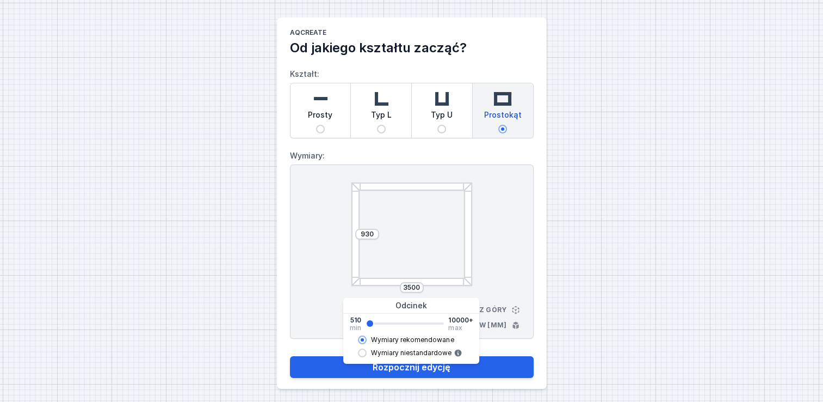
type input "3452"
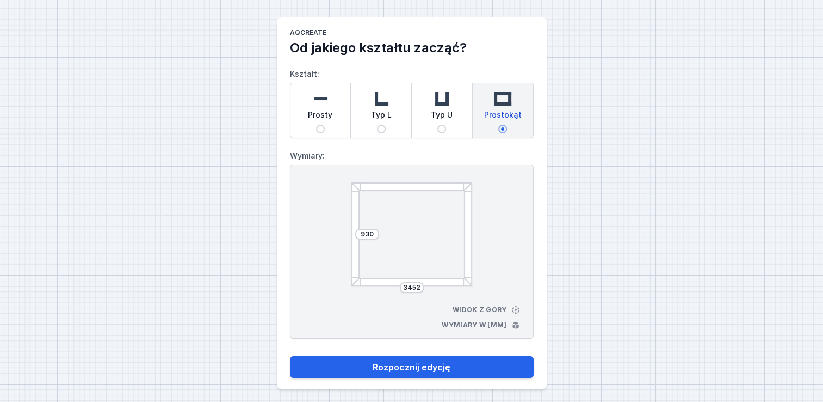
click at [503, 274] on div "930 3452 Widok z góry Wymiary w [mm]" at bounding box center [412, 251] width 244 height 174
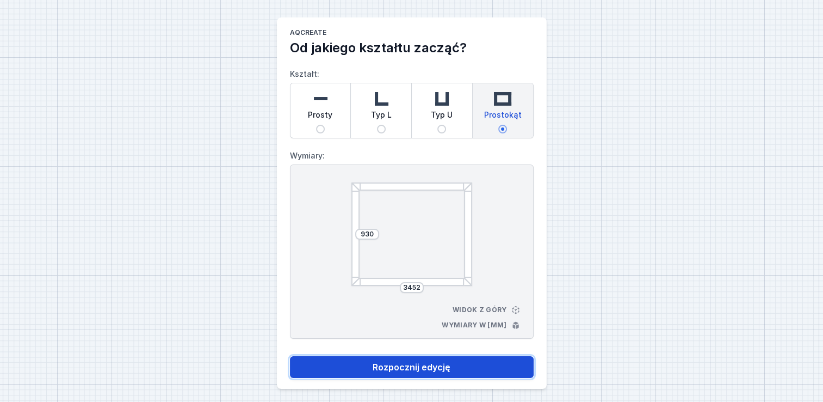
click at [421, 366] on button "Rozpocznij edycję" at bounding box center [412, 367] width 244 height 22
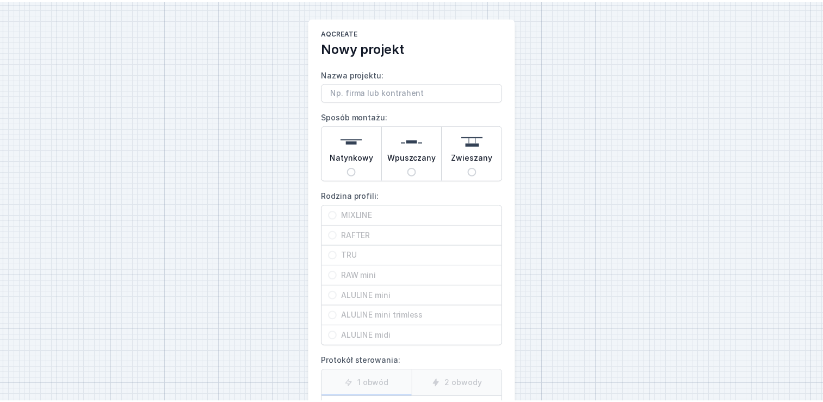
scroll to position [120, 0]
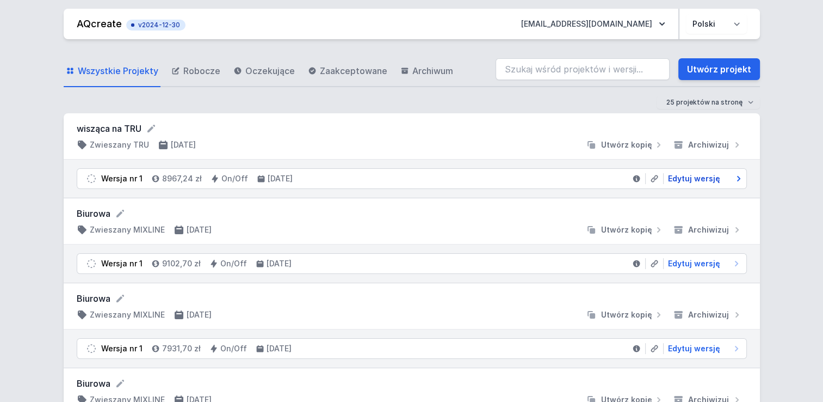
click at [694, 180] on span "Edytuj wersję" at bounding box center [694, 178] width 52 height 11
click at [698, 264] on span "Edytuj wersję" at bounding box center [694, 263] width 52 height 11
click at [688, 343] on span "Edytuj wersję" at bounding box center [694, 348] width 52 height 11
